Goal: Transaction & Acquisition: Purchase product/service

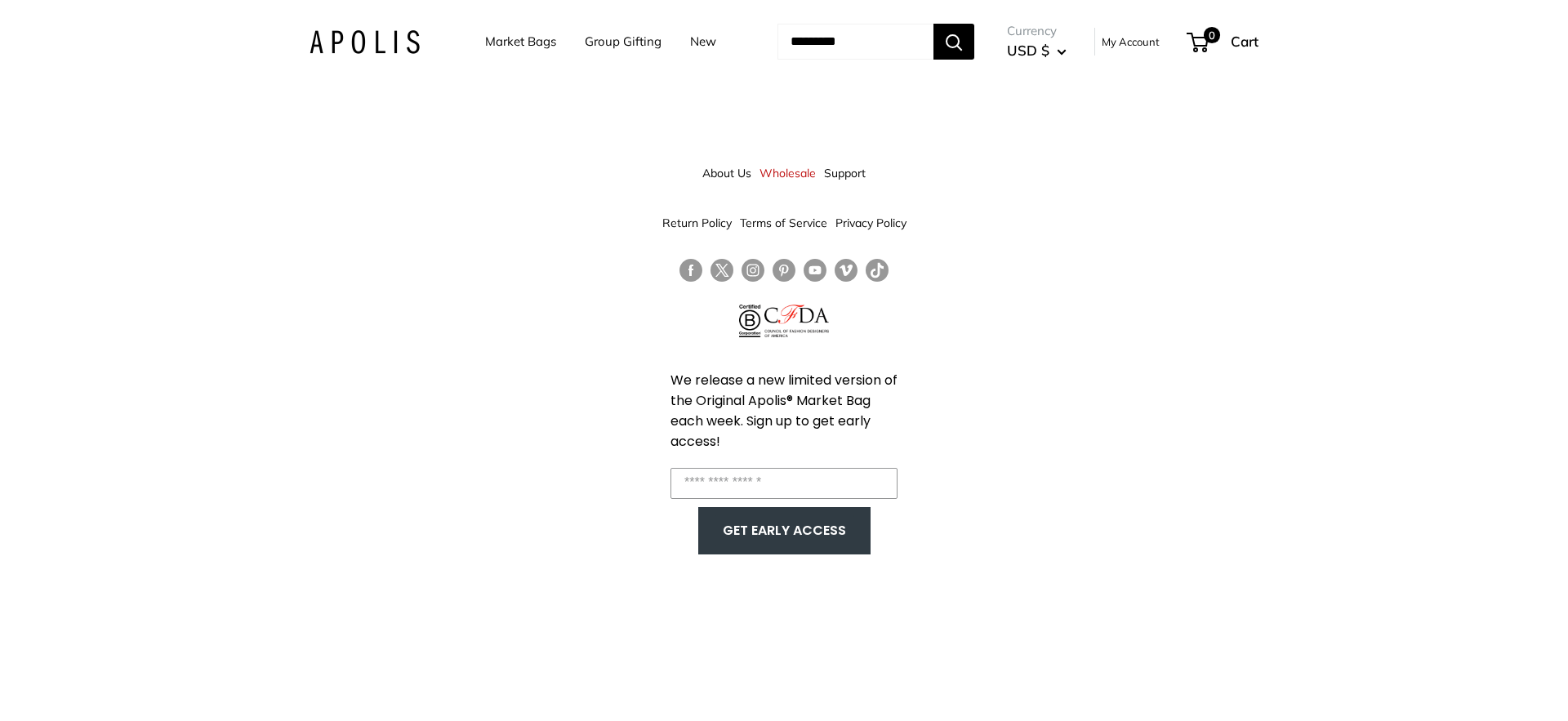
click at [523, 47] on link "Market Bags" at bounding box center [520, 42] width 71 height 23
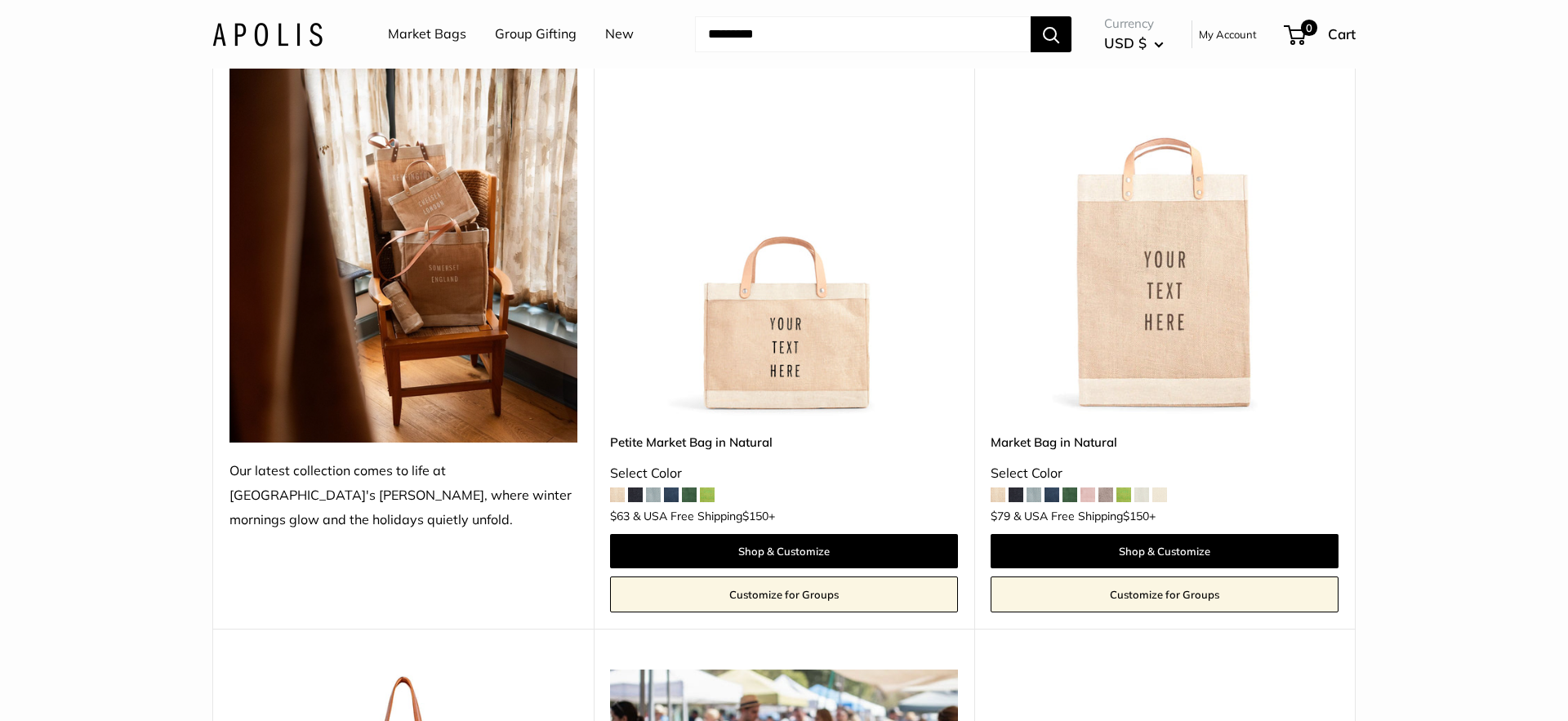
scroll to position [261, 0]
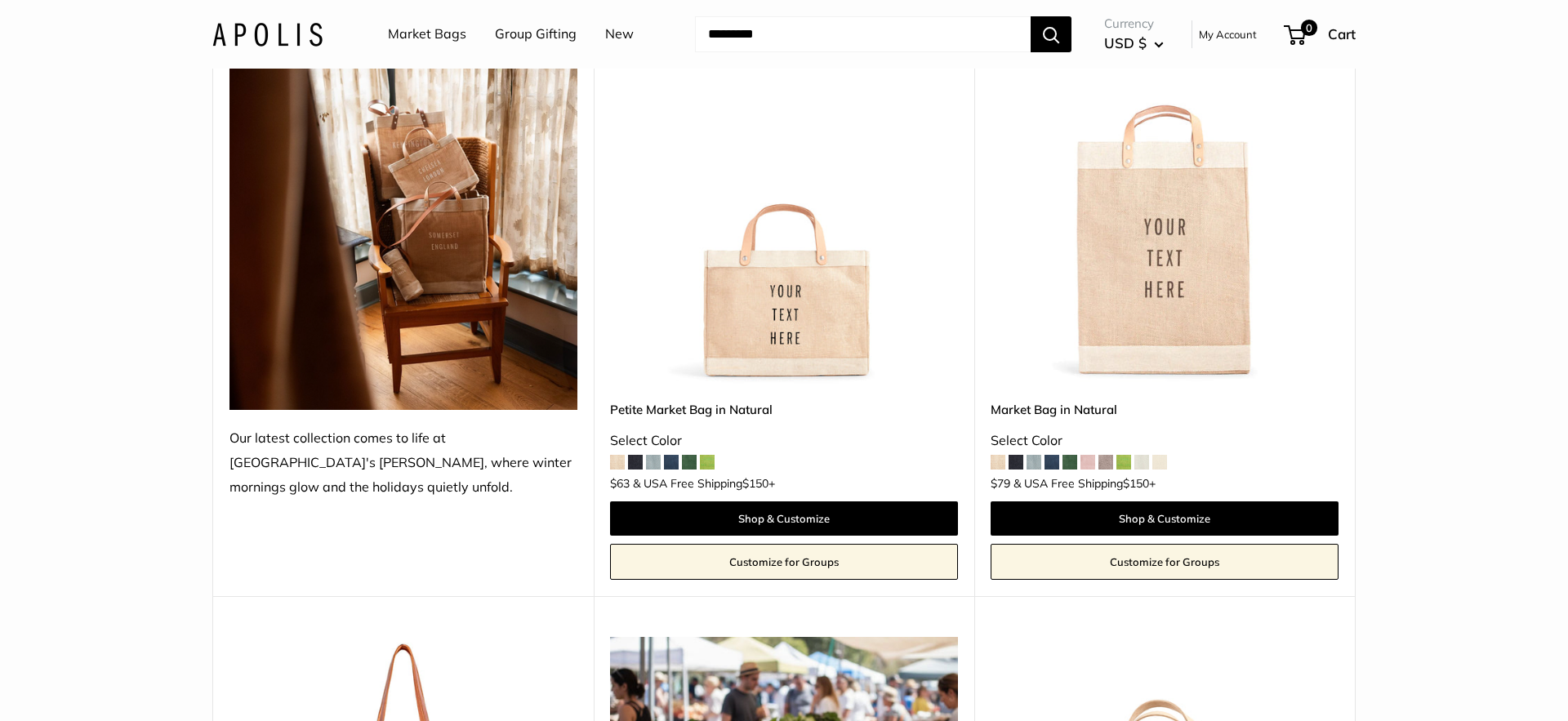
click at [0, 0] on img at bounding box center [0, 0] width 0 height 0
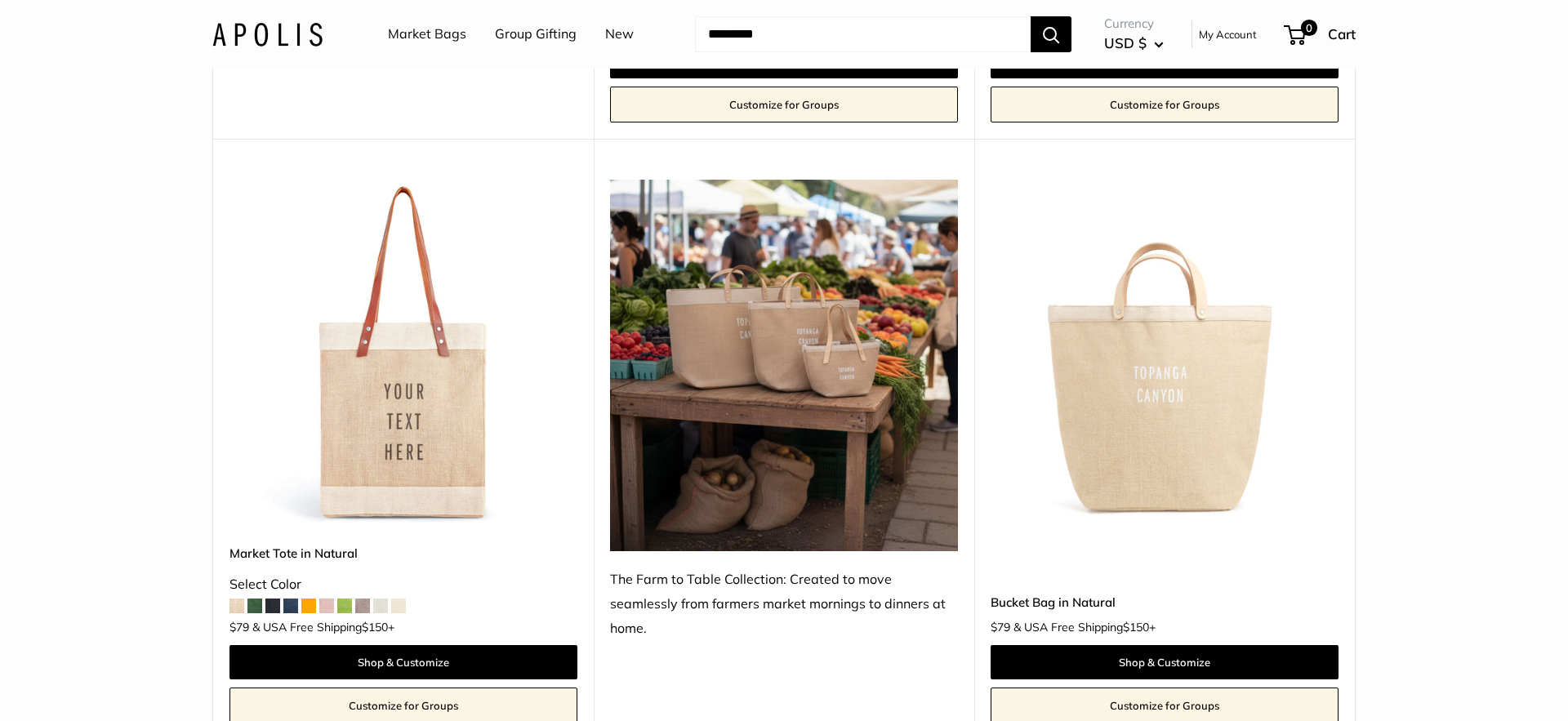
scroll to position [686, 0]
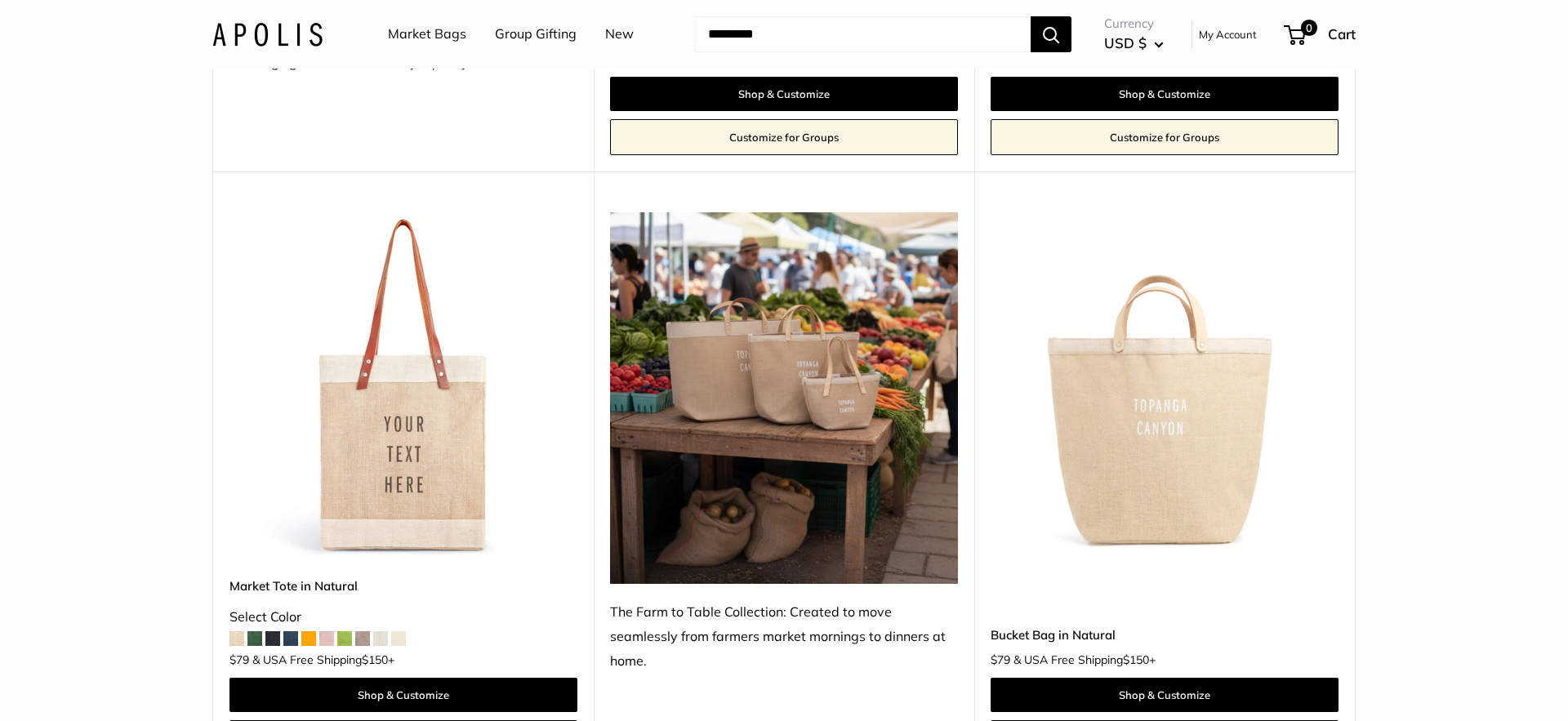
click at [0, 0] on img at bounding box center [0, 0] width 0 height 0
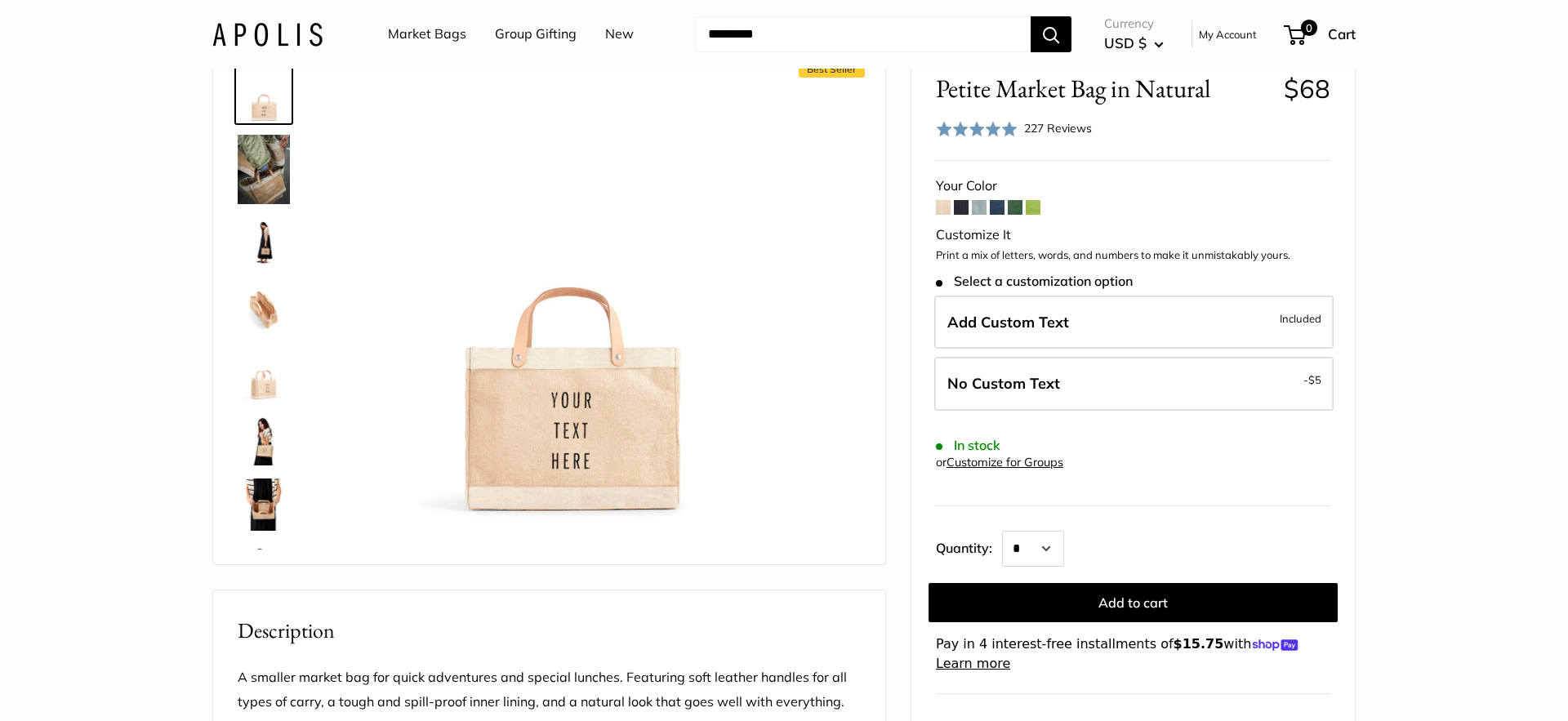
scroll to position [98, 0]
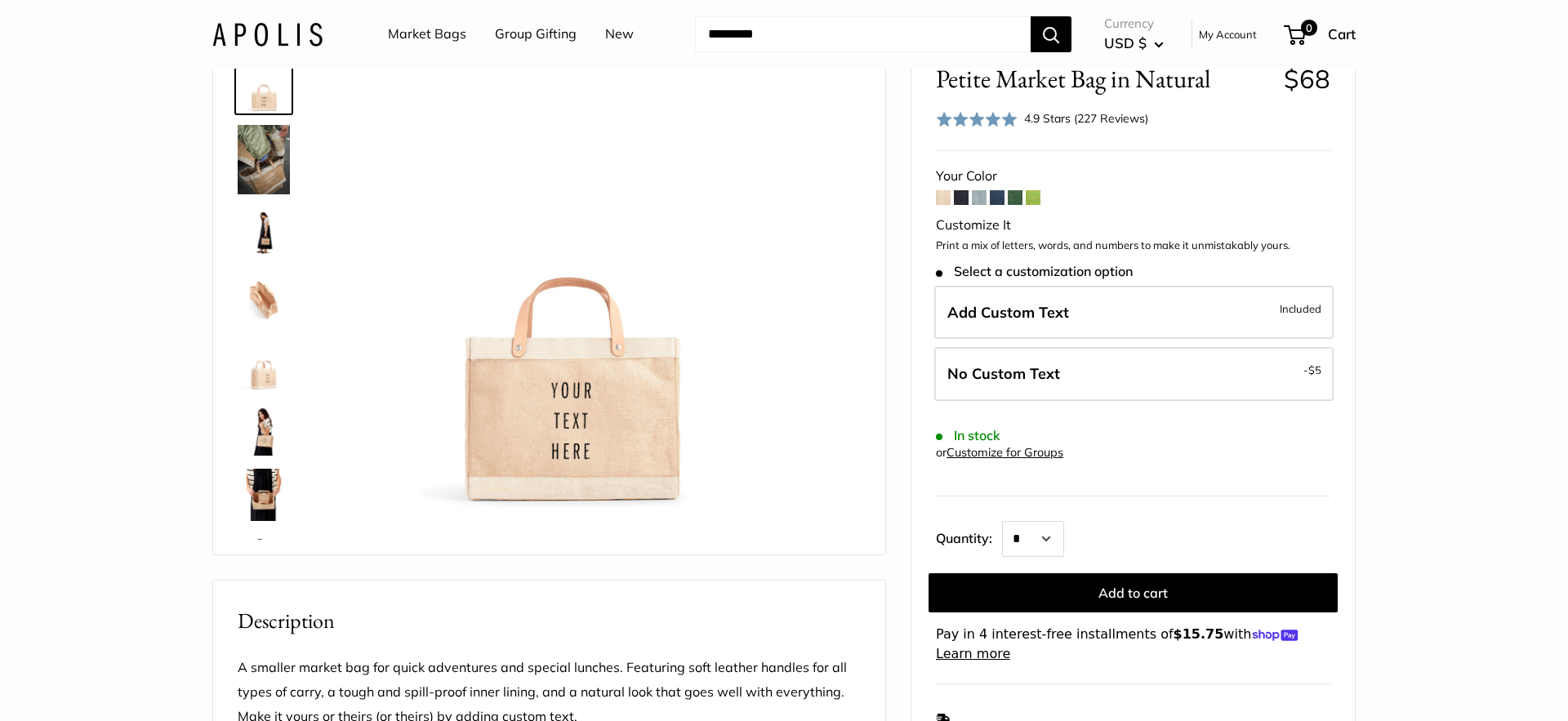
click at [263, 157] on img at bounding box center [264, 159] width 52 height 69
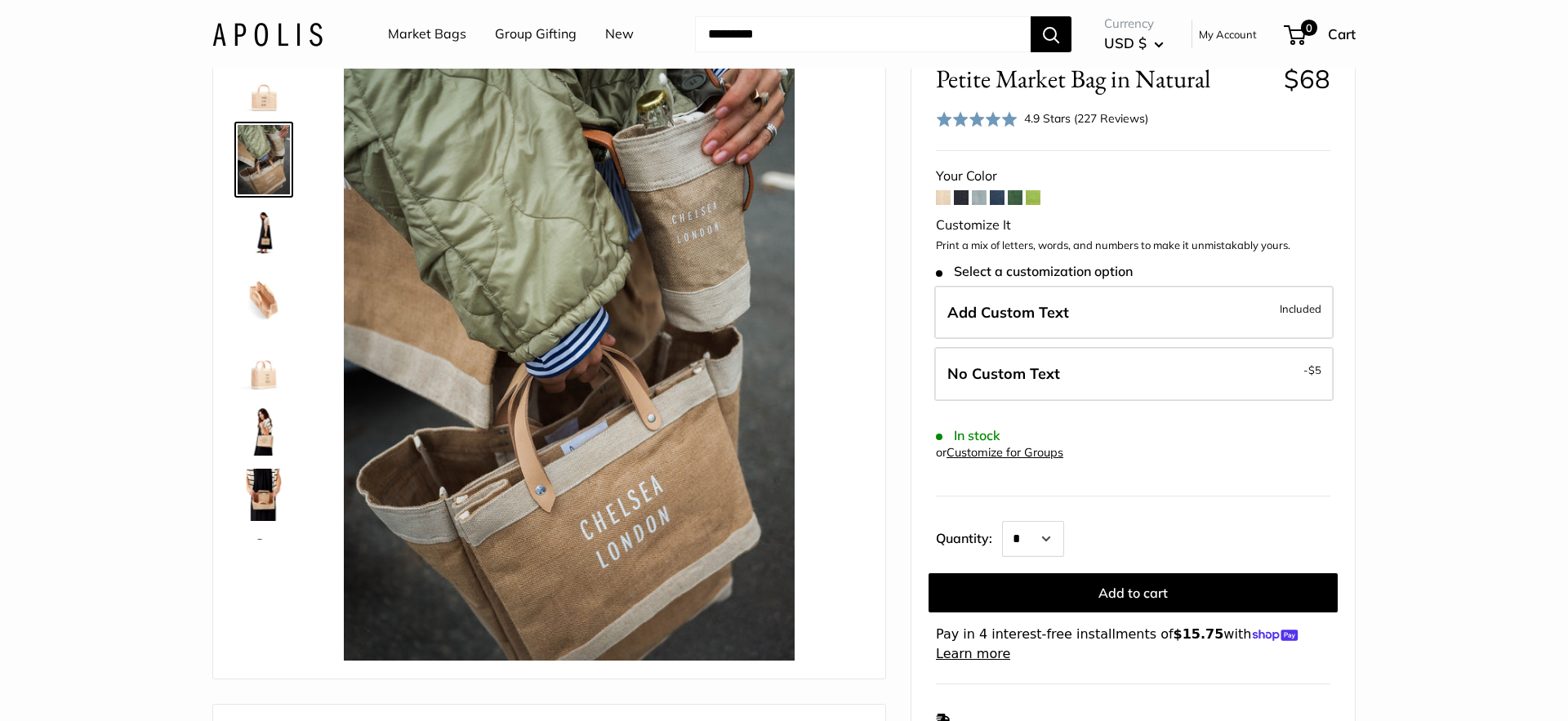
click at [273, 244] on img at bounding box center [264, 234] width 52 height 52
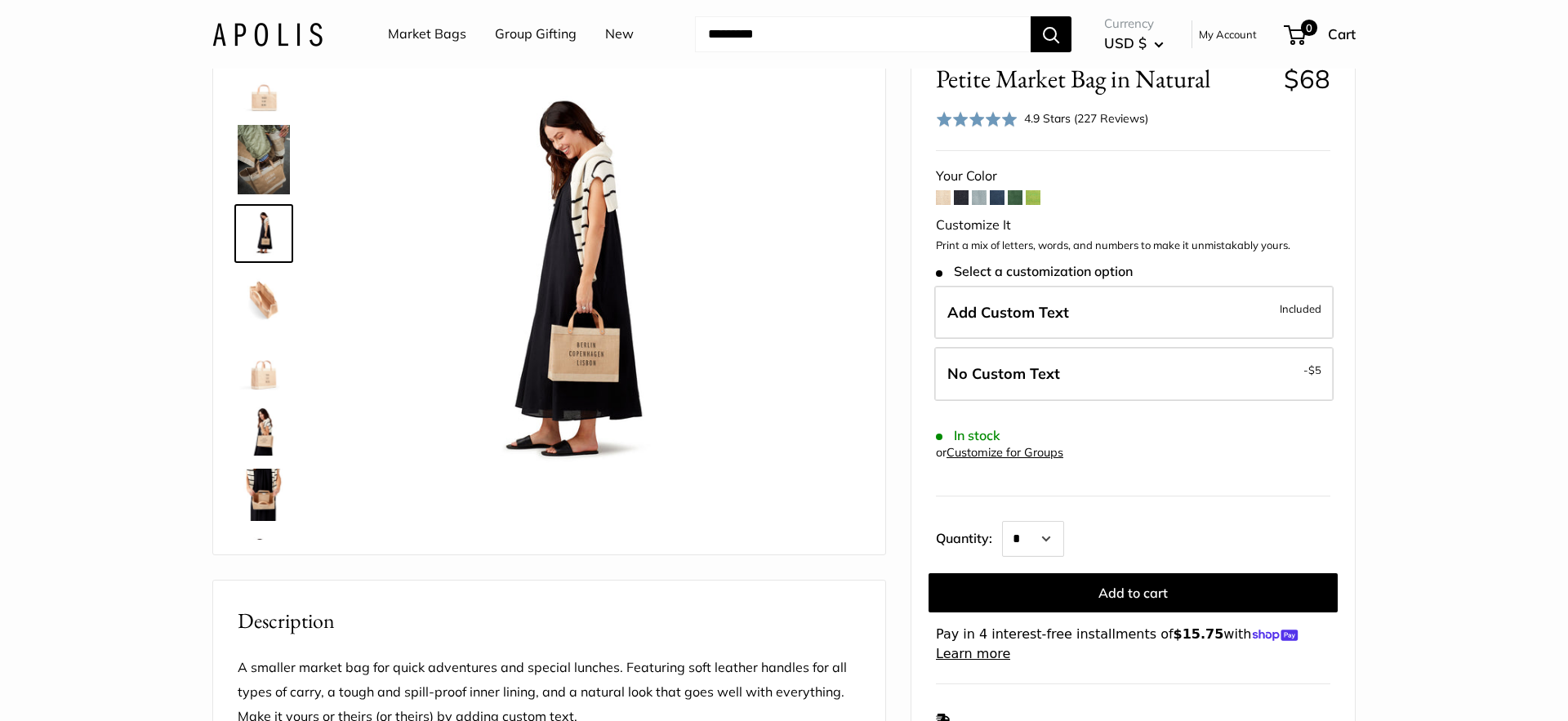
click at [267, 310] on img at bounding box center [264, 298] width 52 height 52
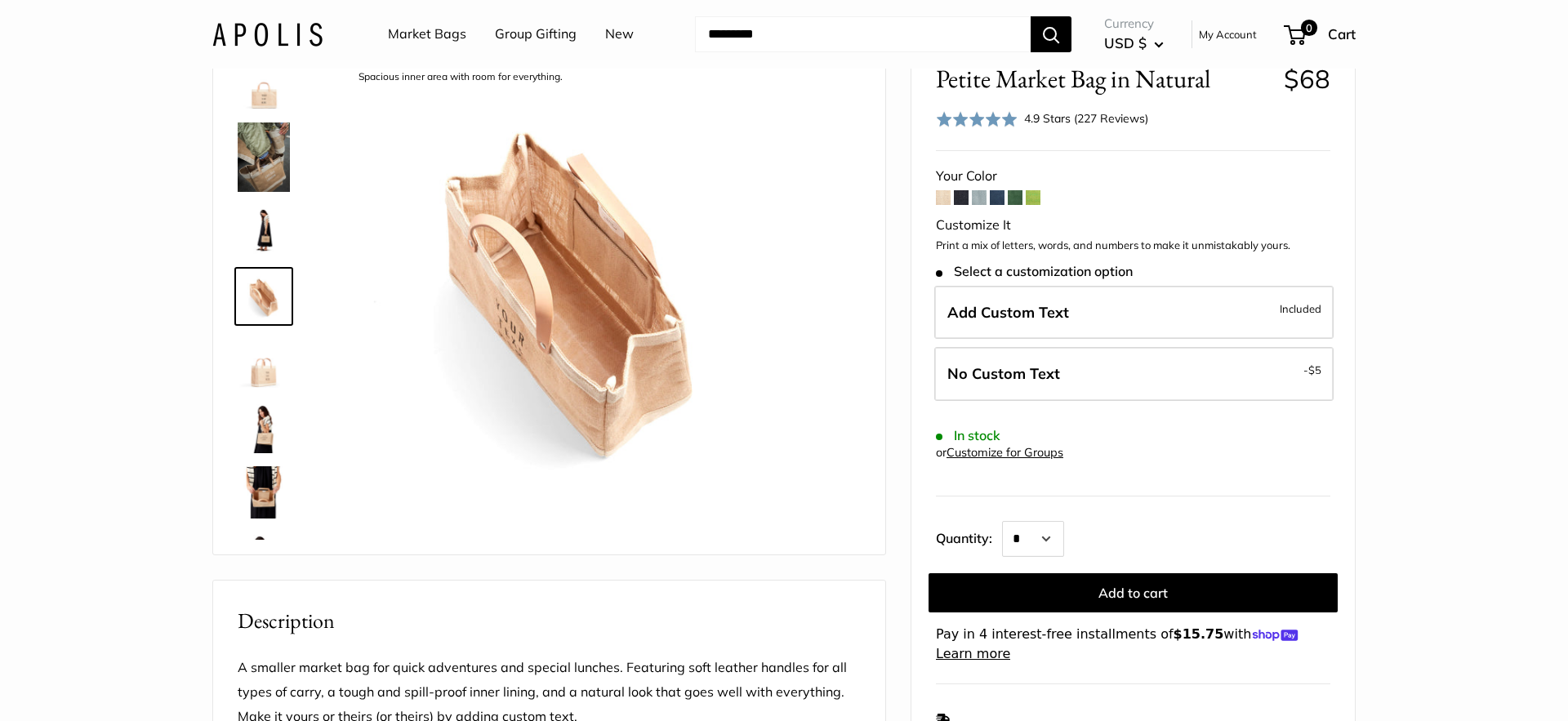
click at [269, 373] on img at bounding box center [264, 361] width 52 height 52
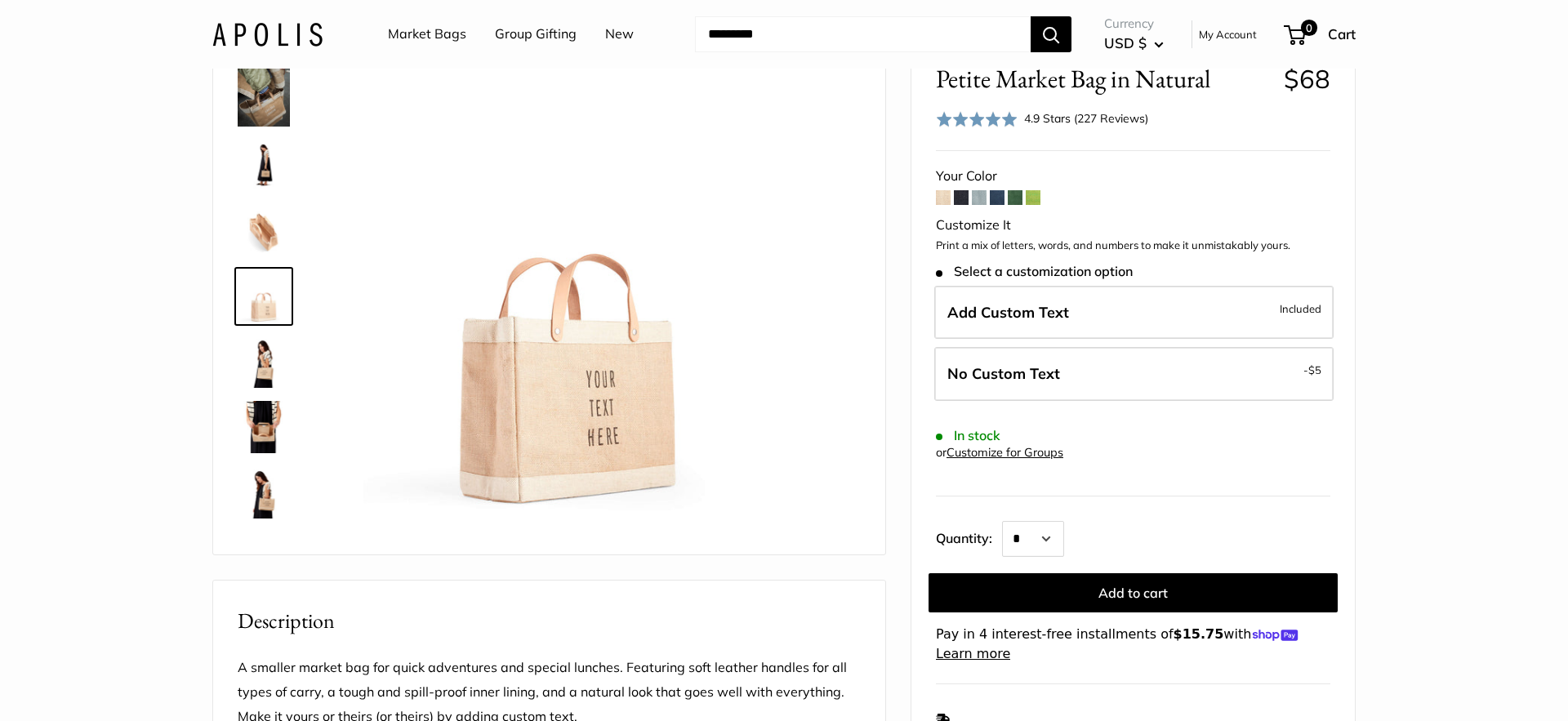
click at [258, 216] on img at bounding box center [264, 231] width 52 height 52
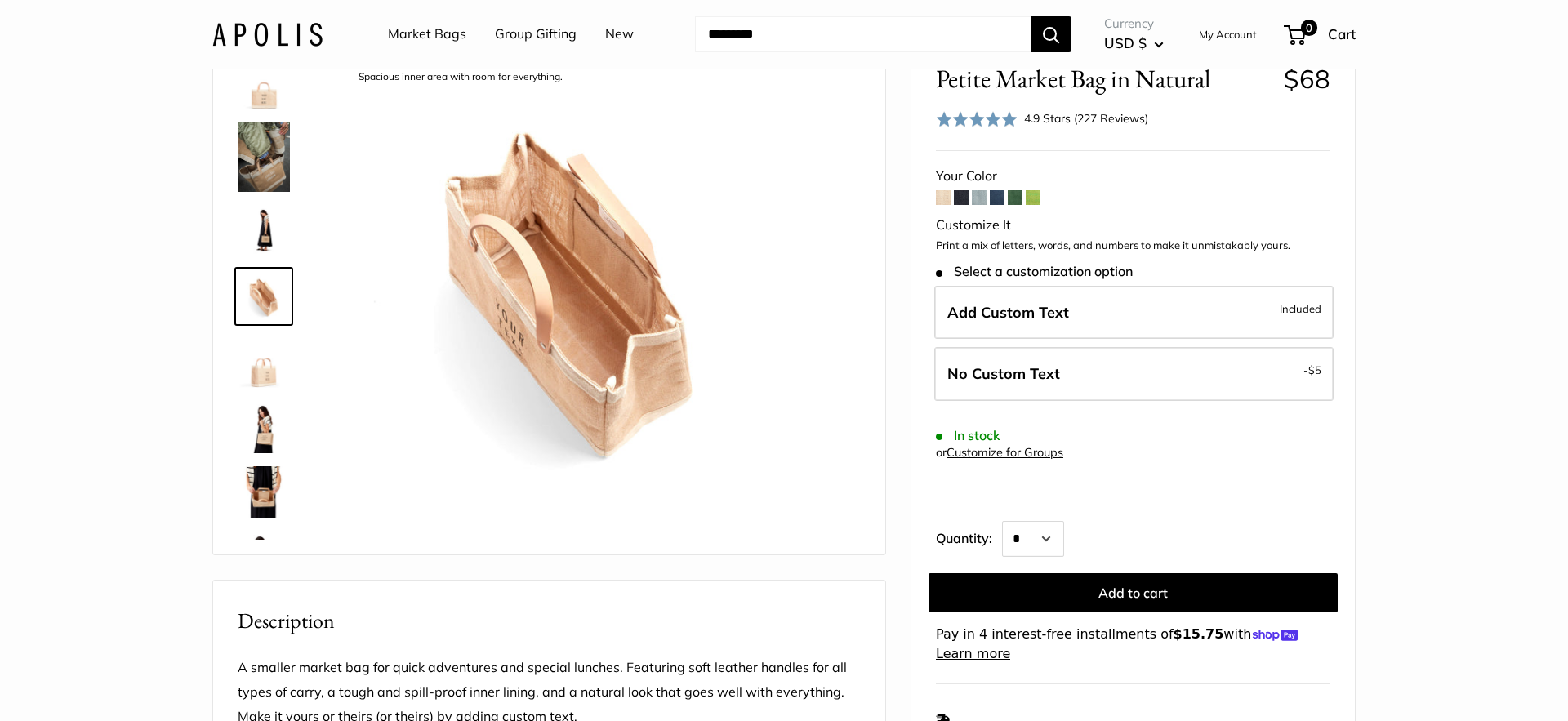
click at [257, 221] on img at bounding box center [264, 231] width 52 height 52
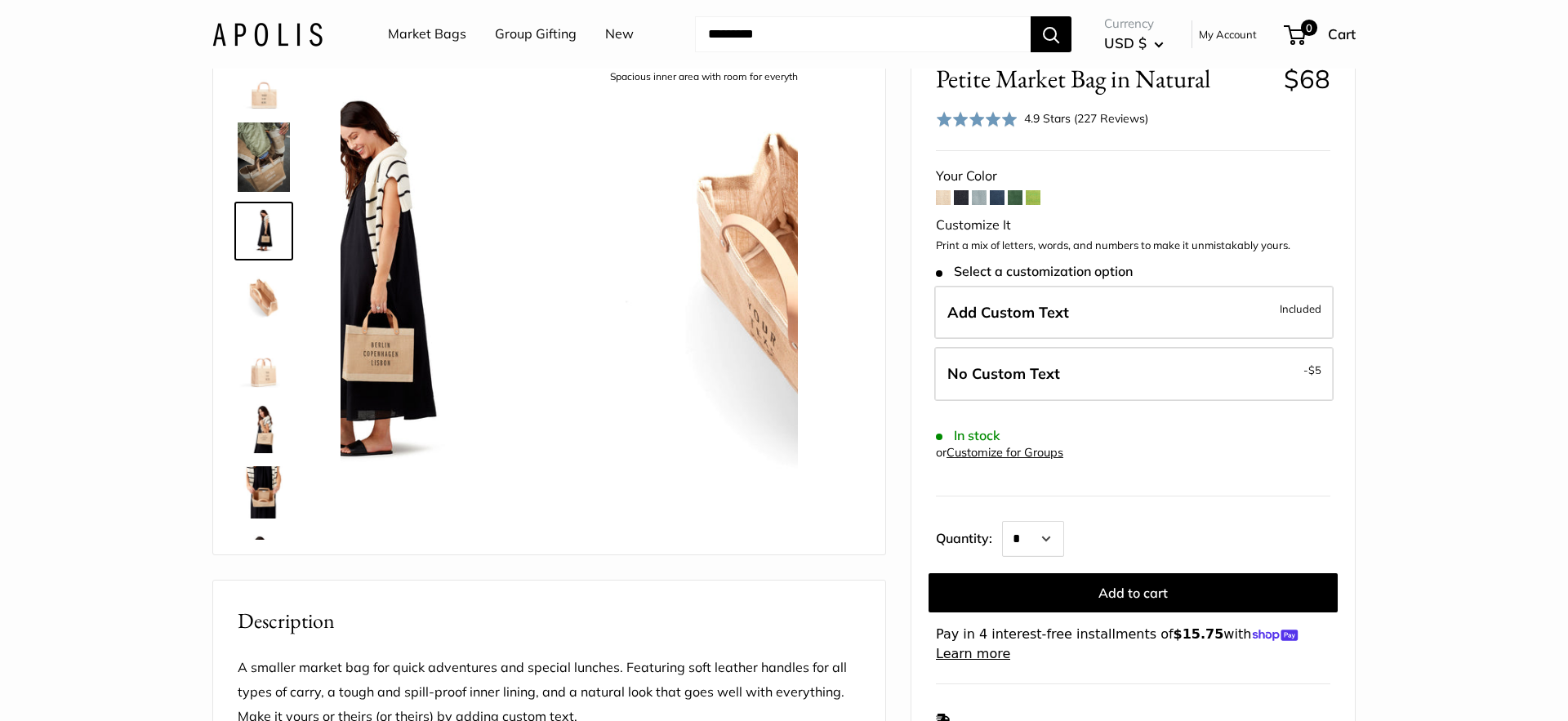
scroll to position [0, 0]
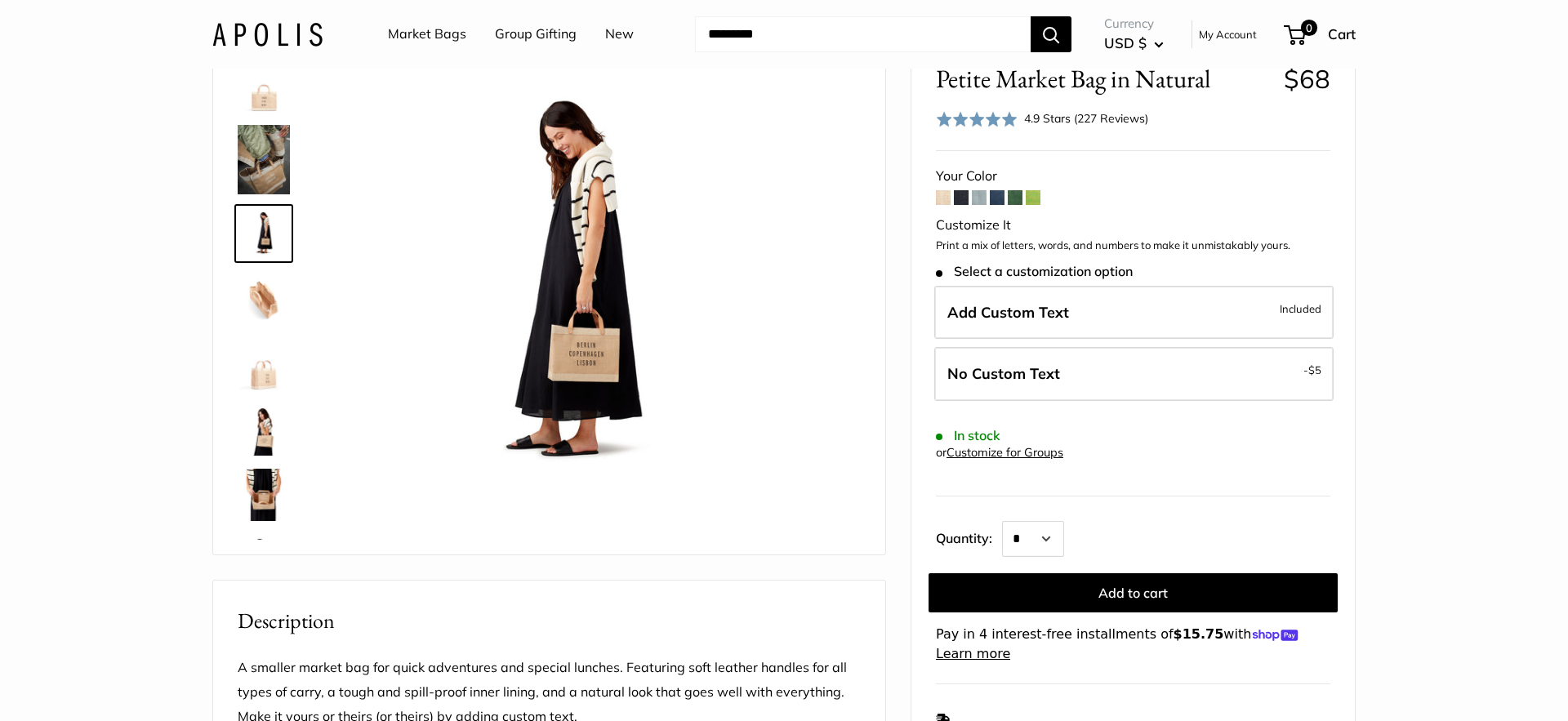
click at [268, 436] on img at bounding box center [264, 429] width 52 height 52
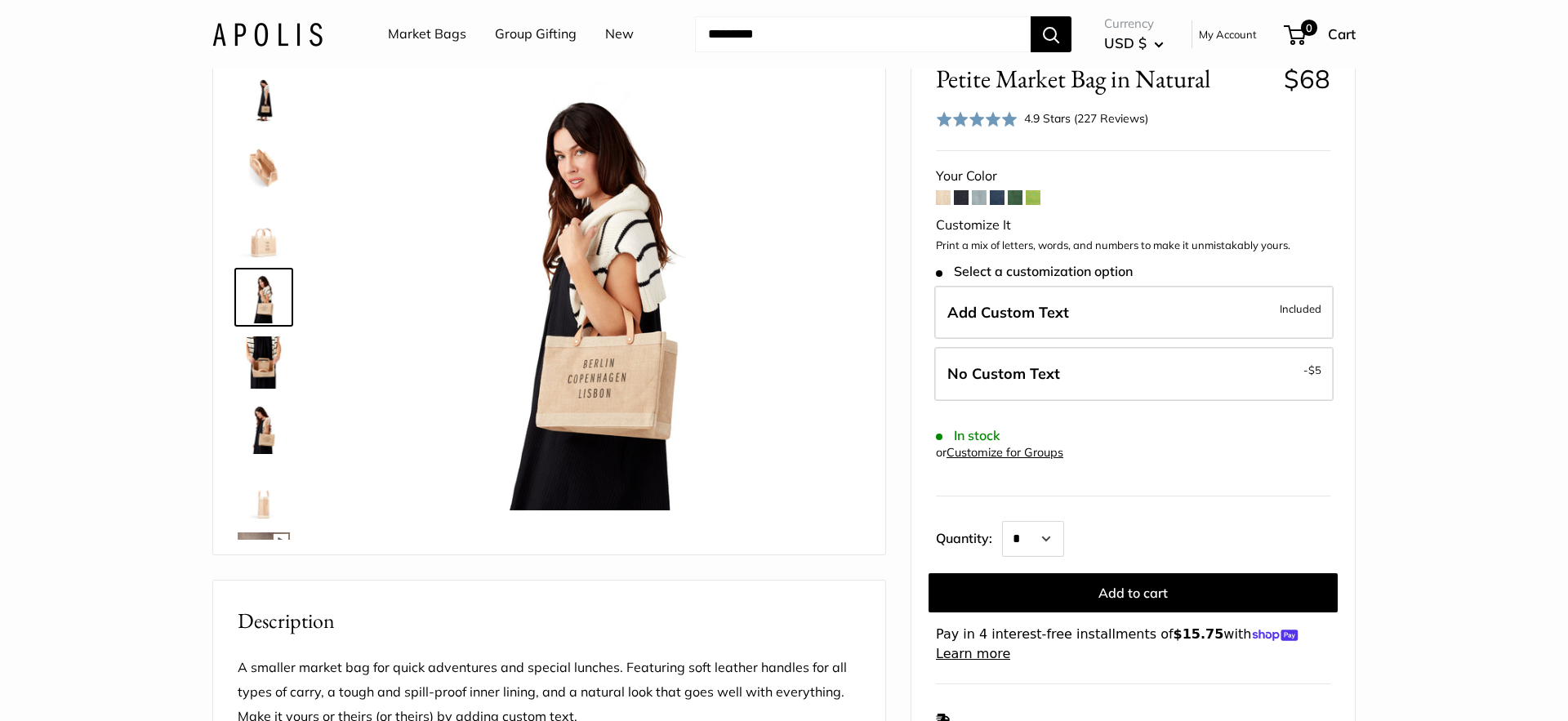
scroll to position [133, 0]
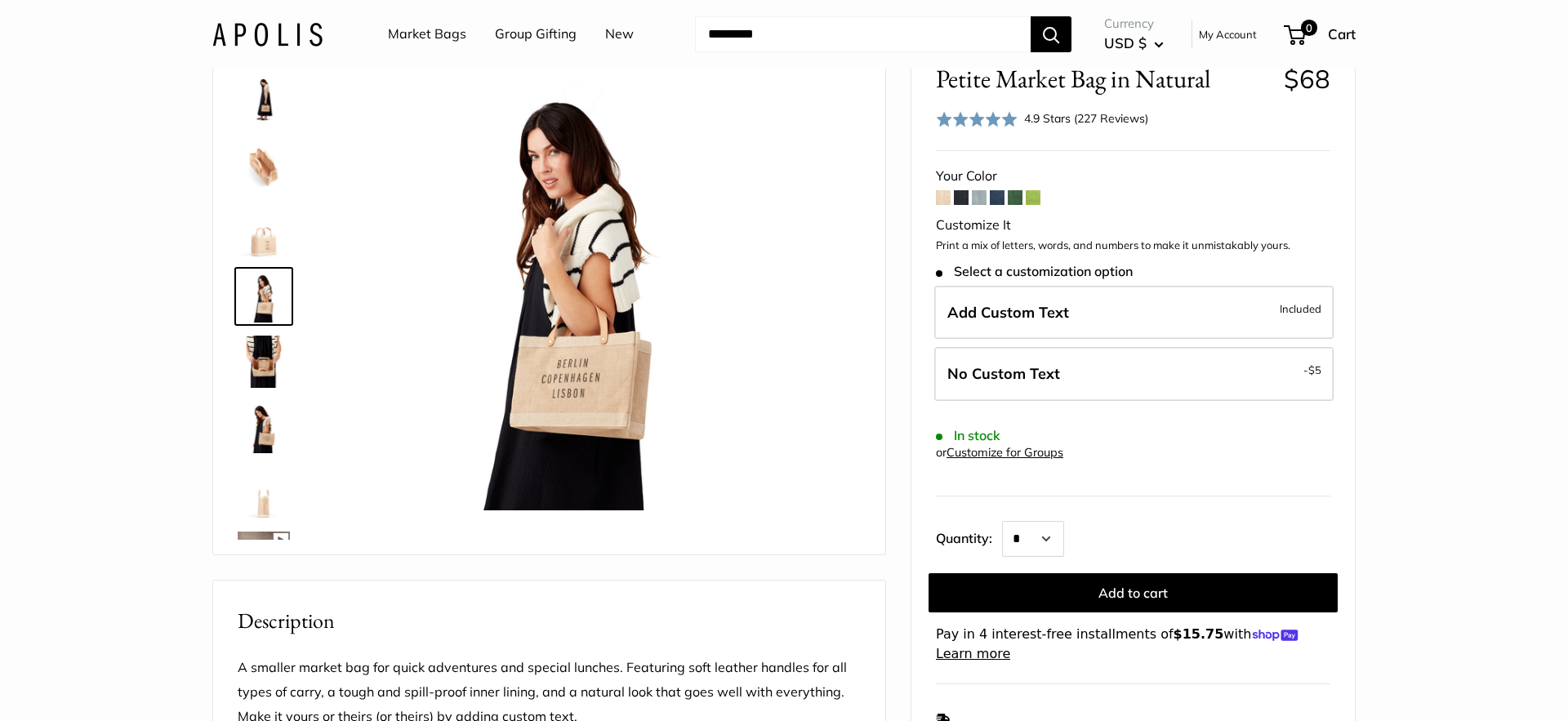
click at [265, 373] on img at bounding box center [264, 361] width 52 height 52
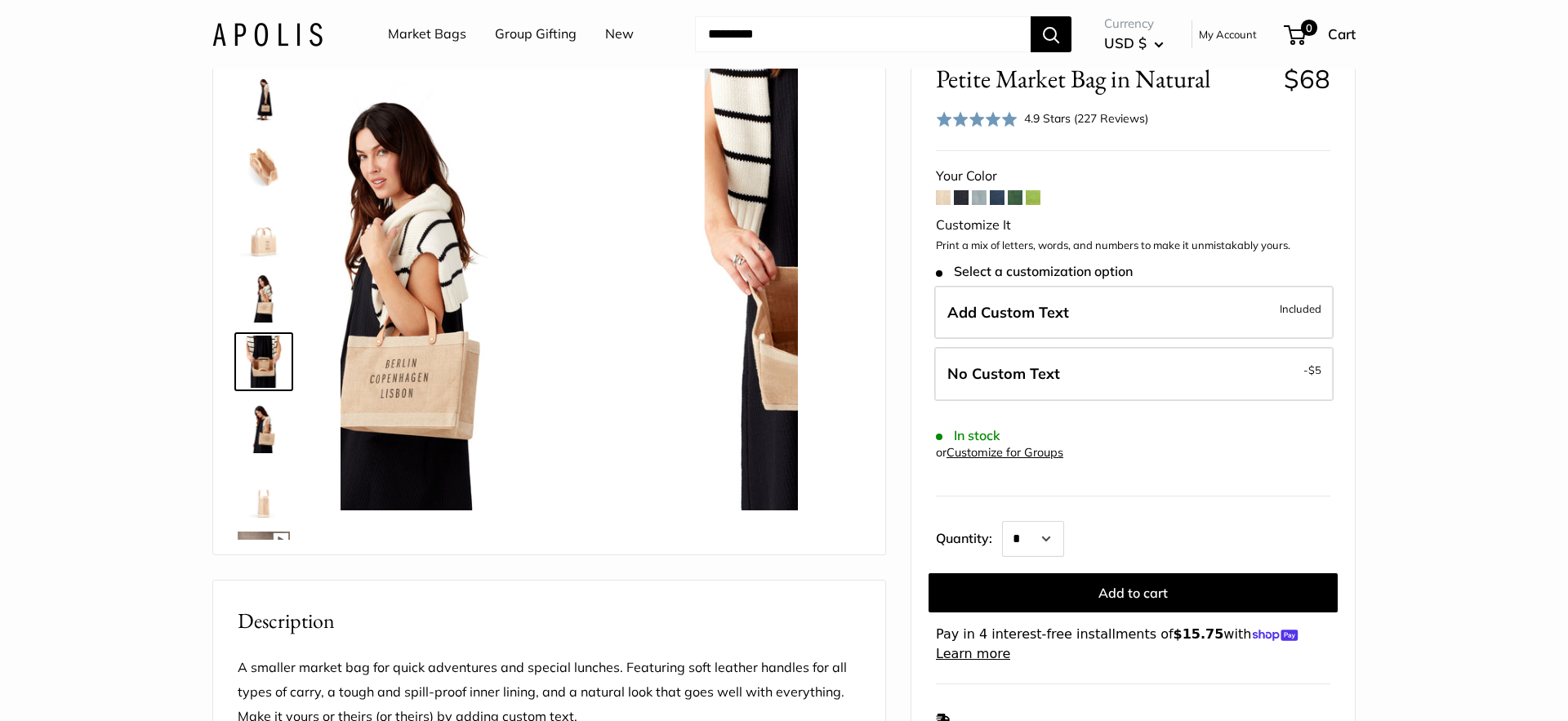
scroll to position [199, 0]
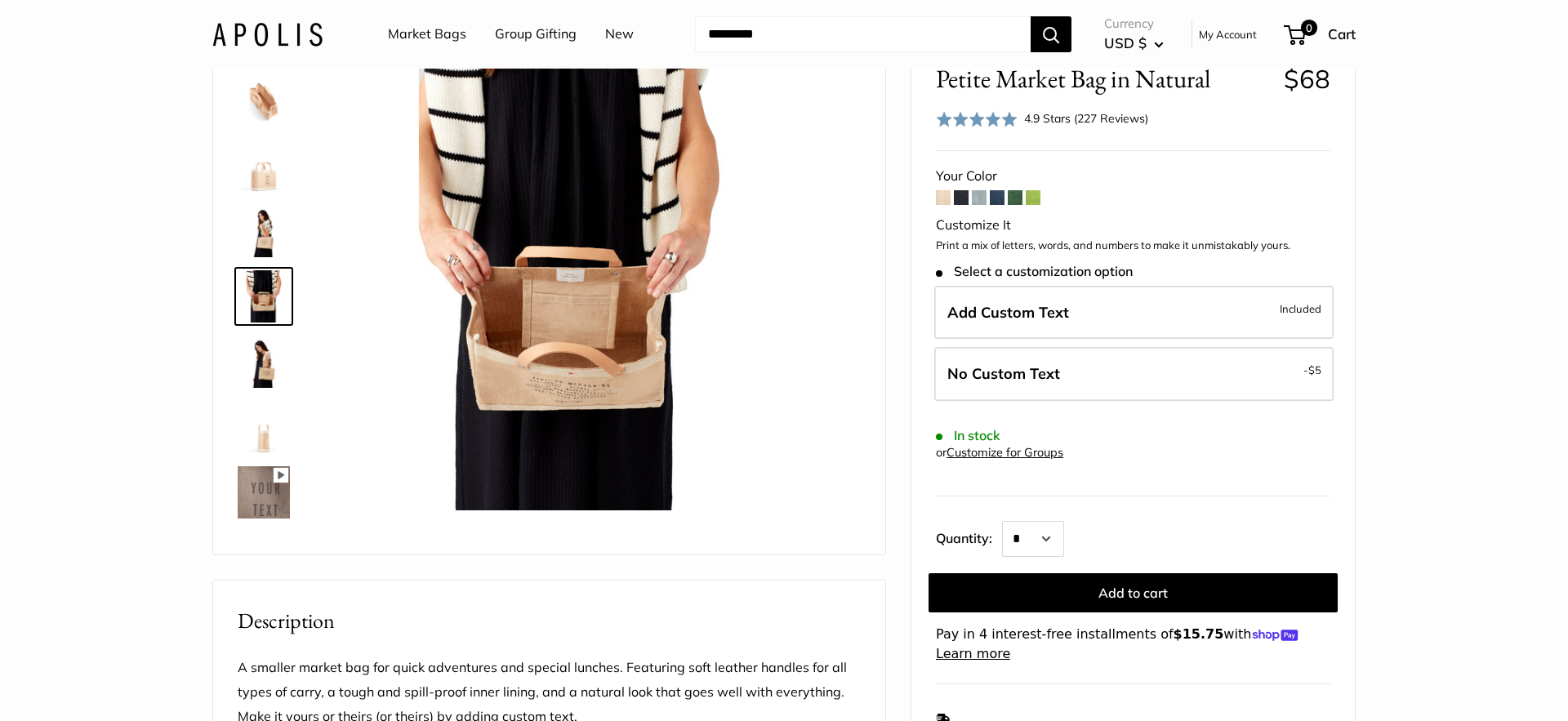
click at [267, 366] on img at bounding box center [264, 361] width 52 height 52
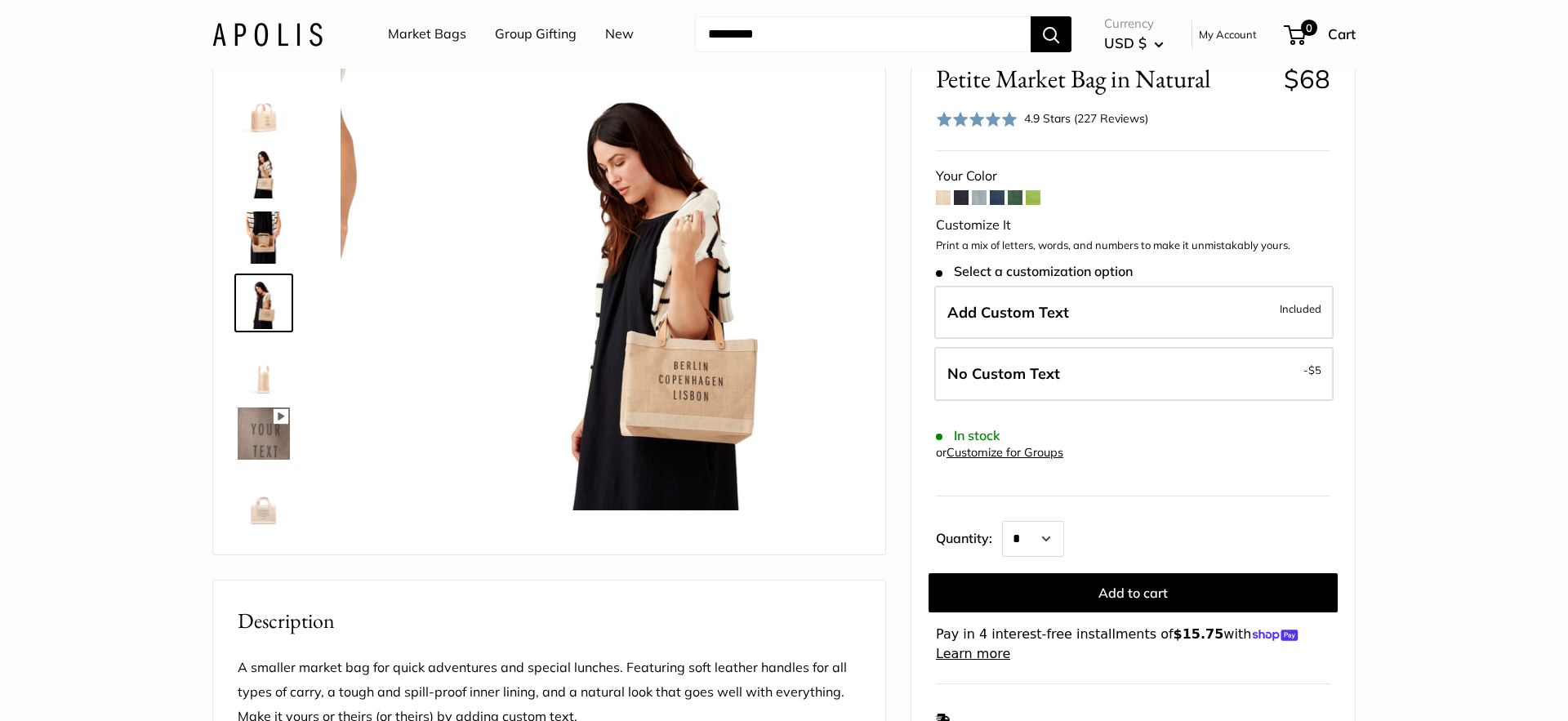
scroll to position [263, 0]
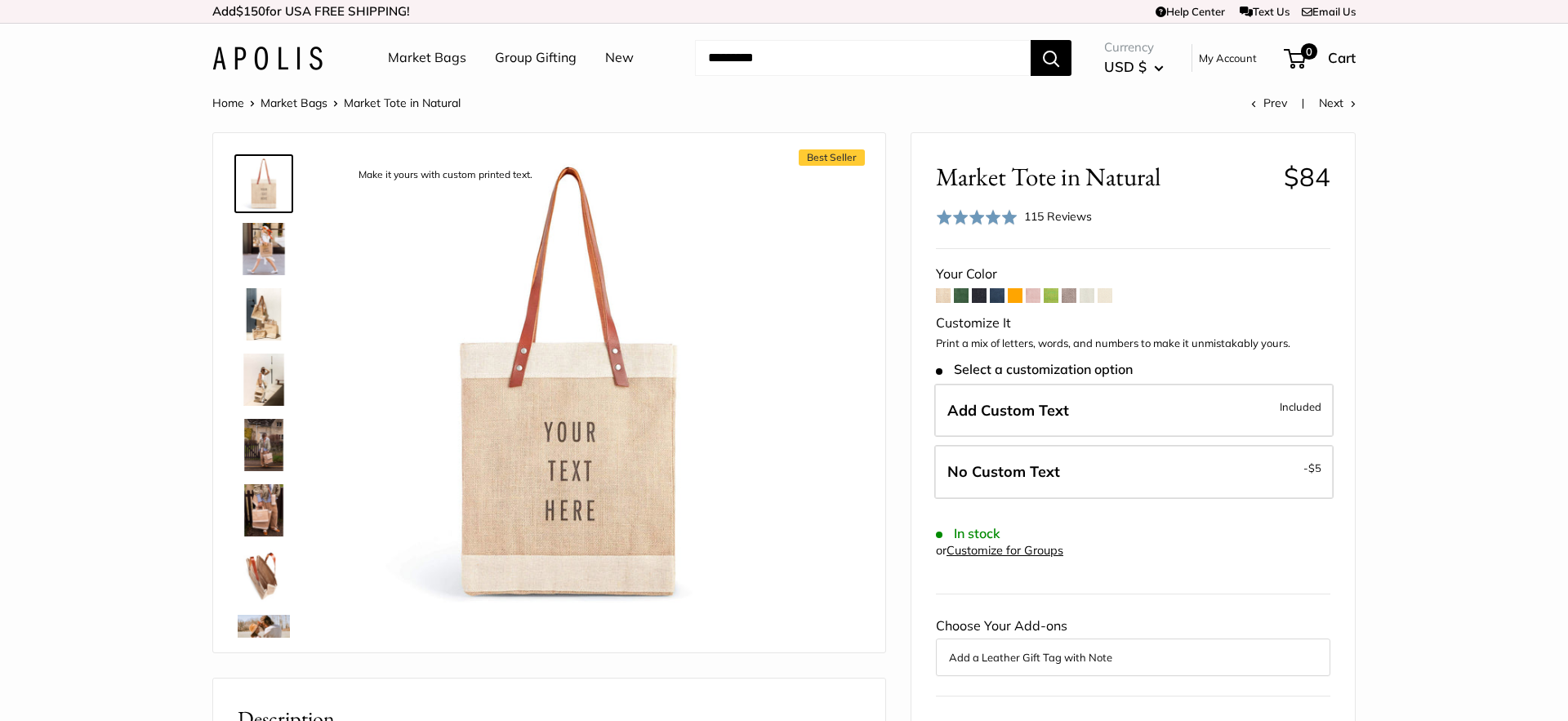
click at [267, 257] on img at bounding box center [264, 249] width 52 height 52
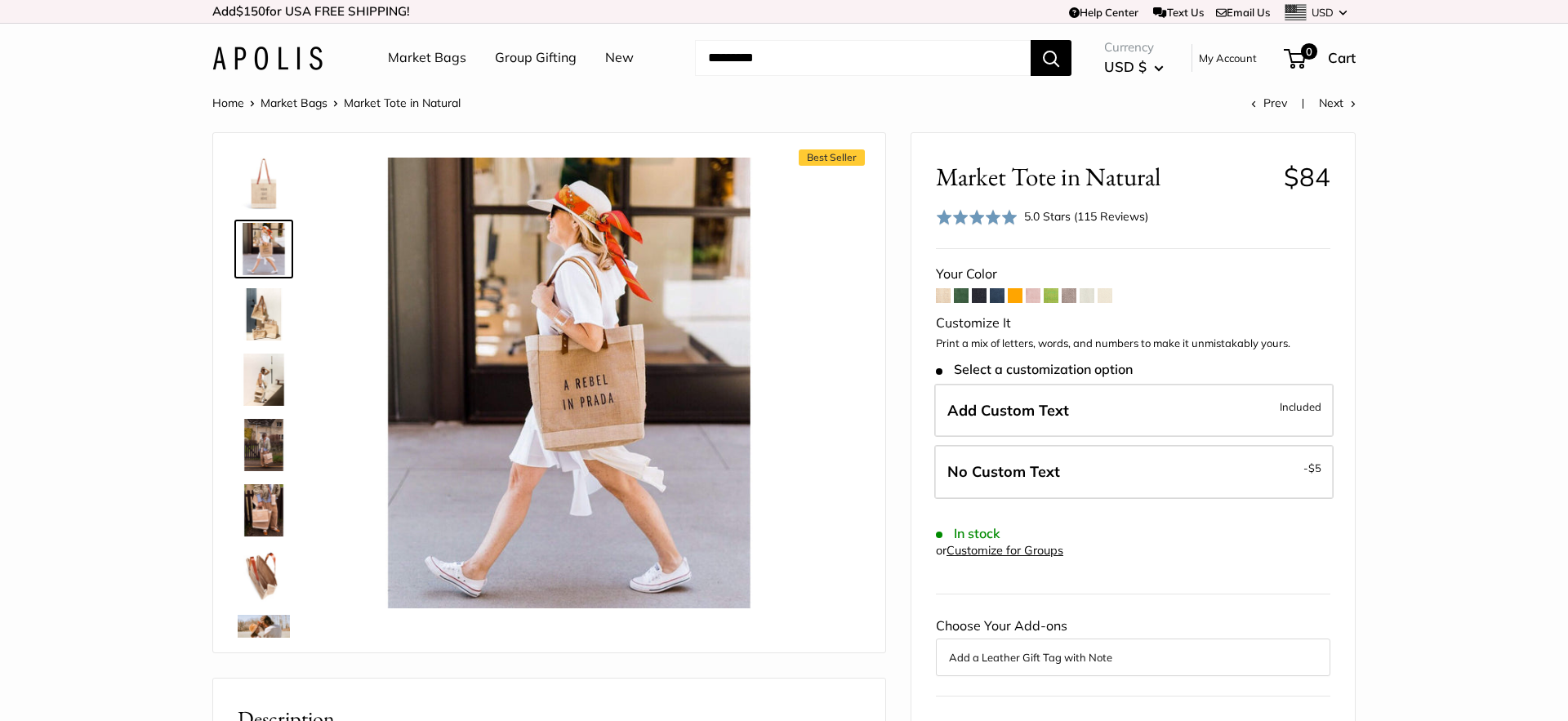
click at [263, 319] on img at bounding box center [264, 314] width 52 height 52
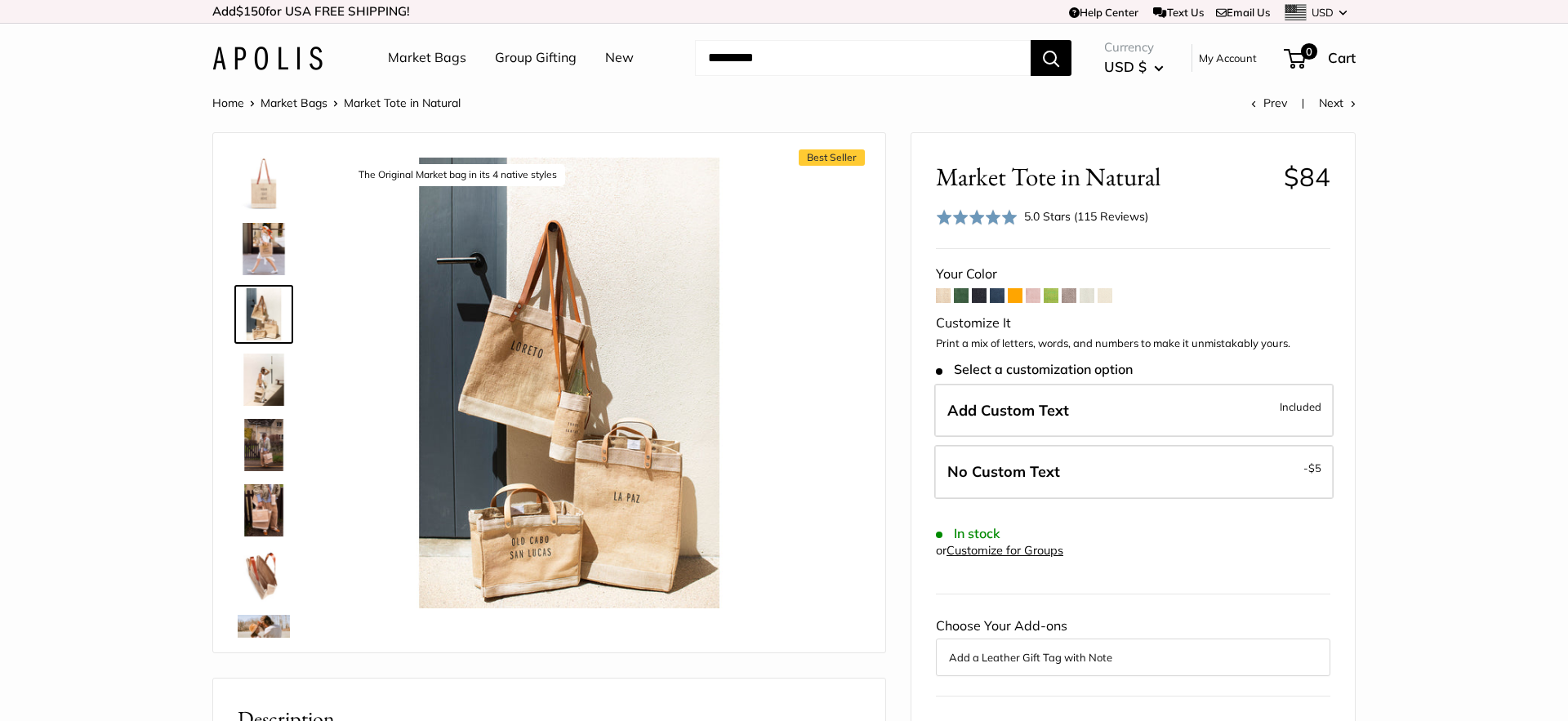
click at [264, 379] on img at bounding box center [264, 379] width 52 height 52
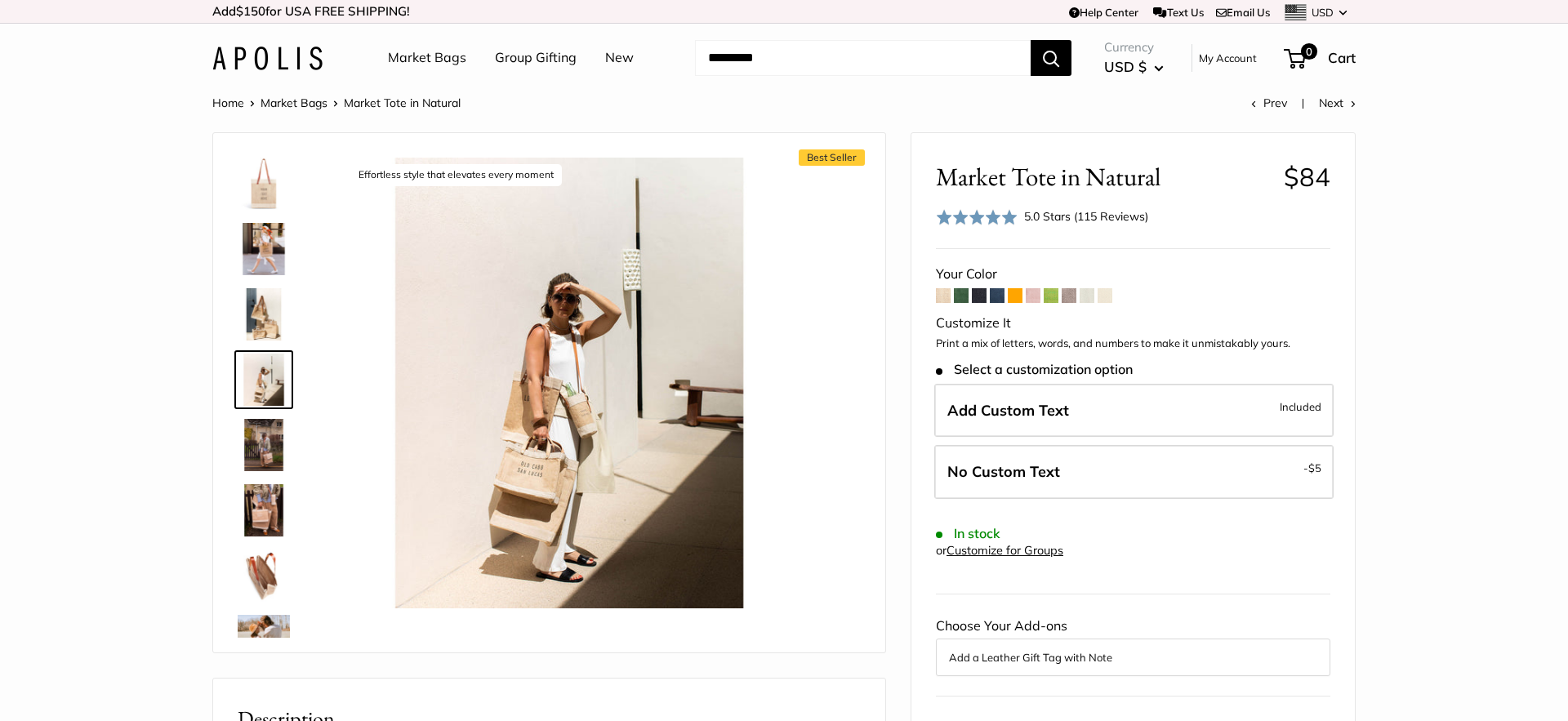
click at [268, 456] on img at bounding box center [264, 445] width 52 height 52
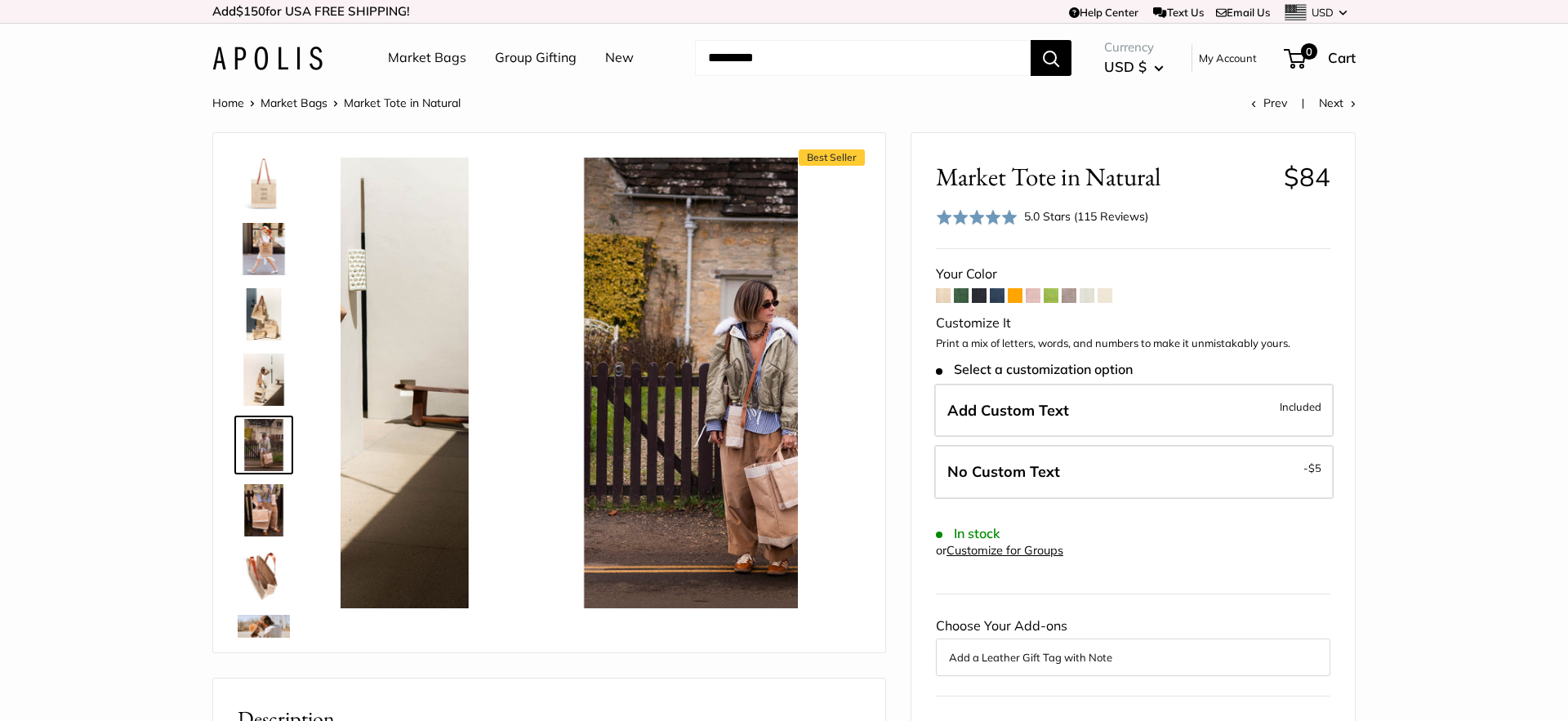
scroll to position [51, 0]
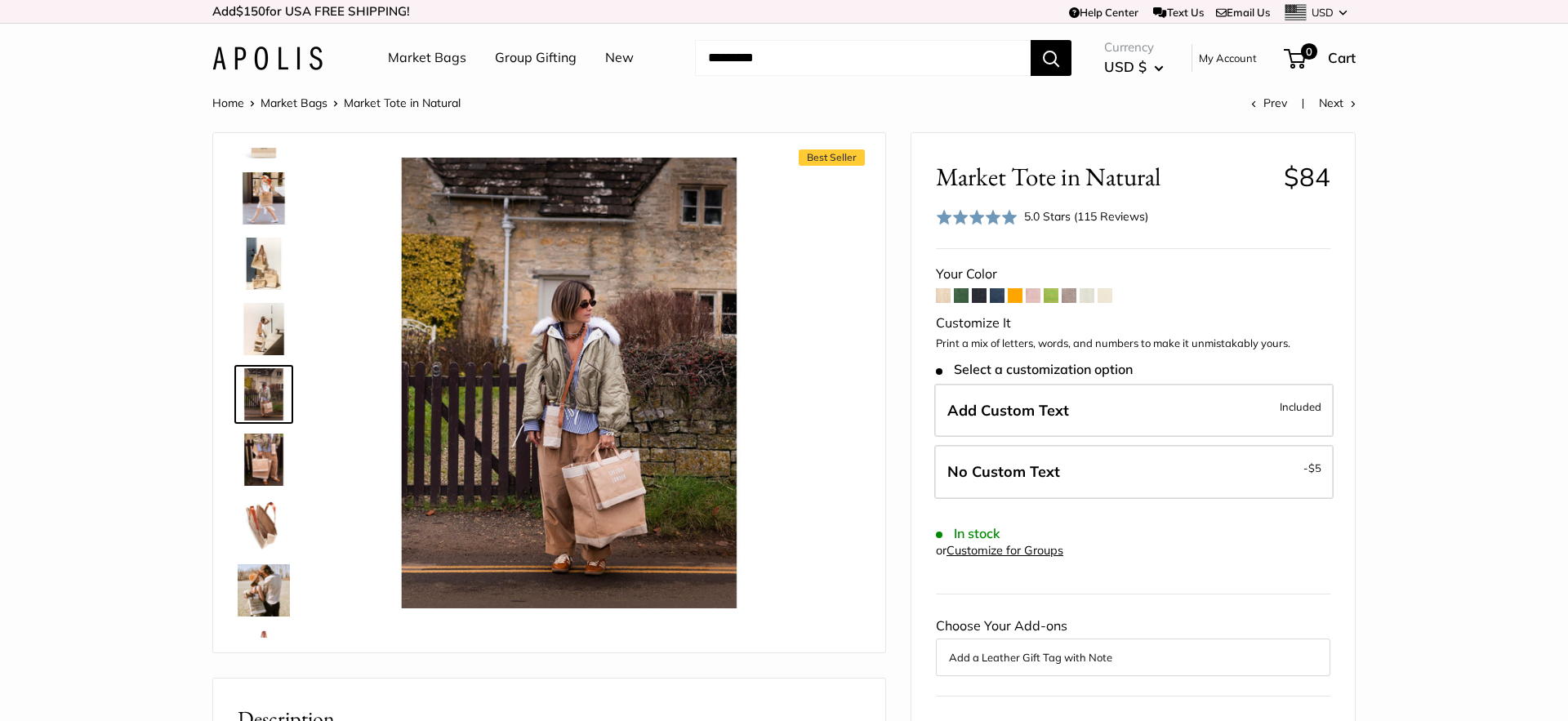
click at [272, 533] on img at bounding box center [264, 525] width 52 height 52
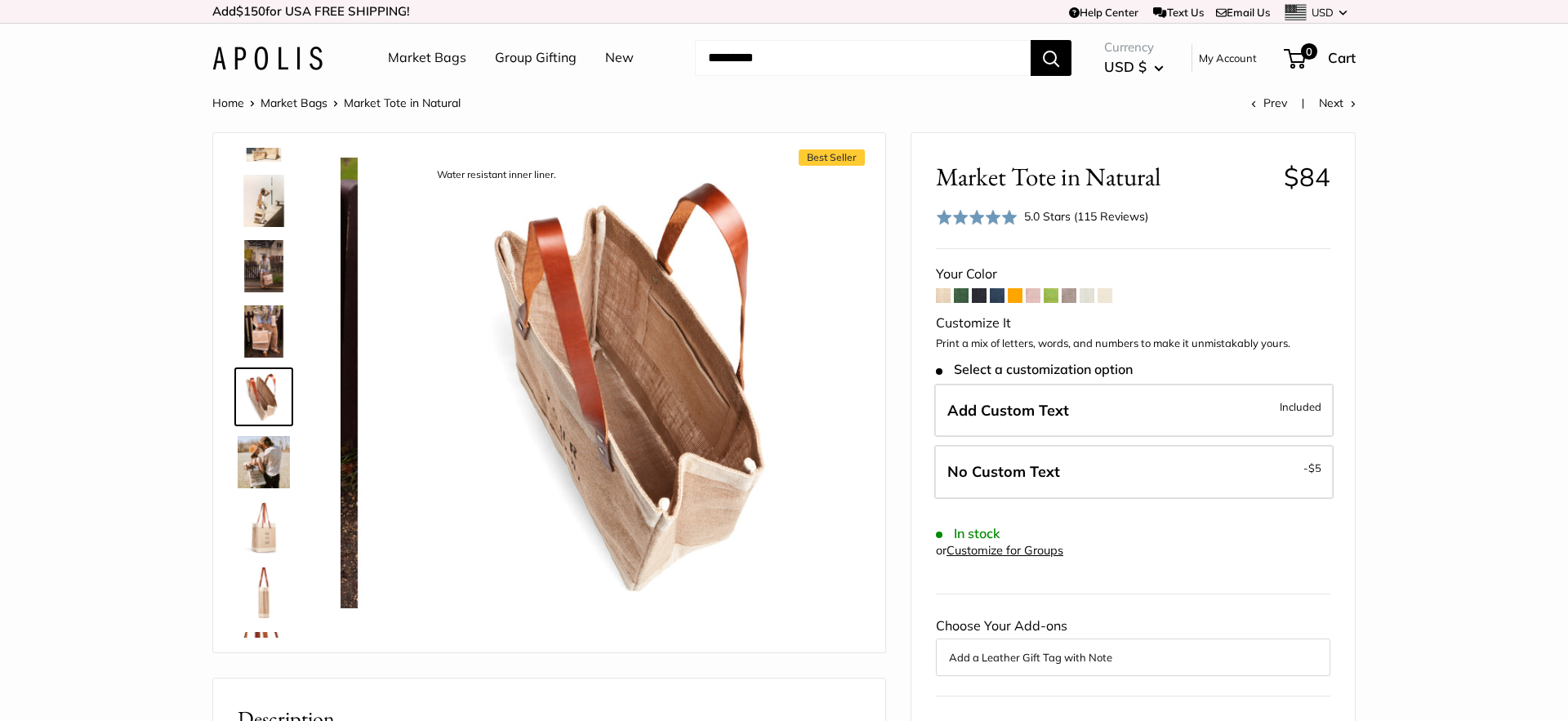
scroll to position [181, 0]
